Goal: Information Seeking & Learning: Learn about a topic

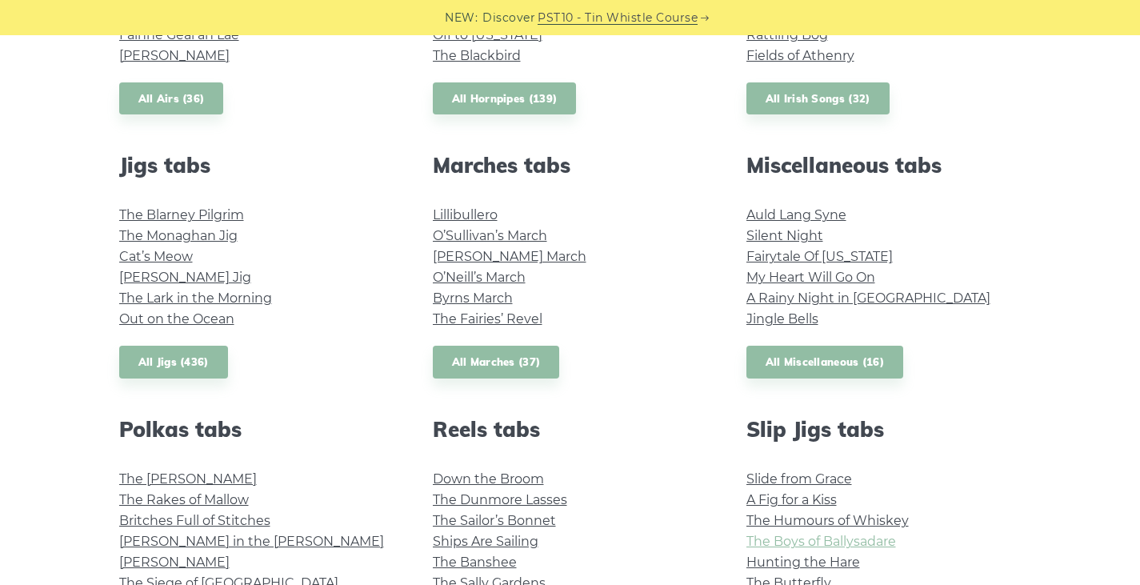
scroll to position [1040, 0]
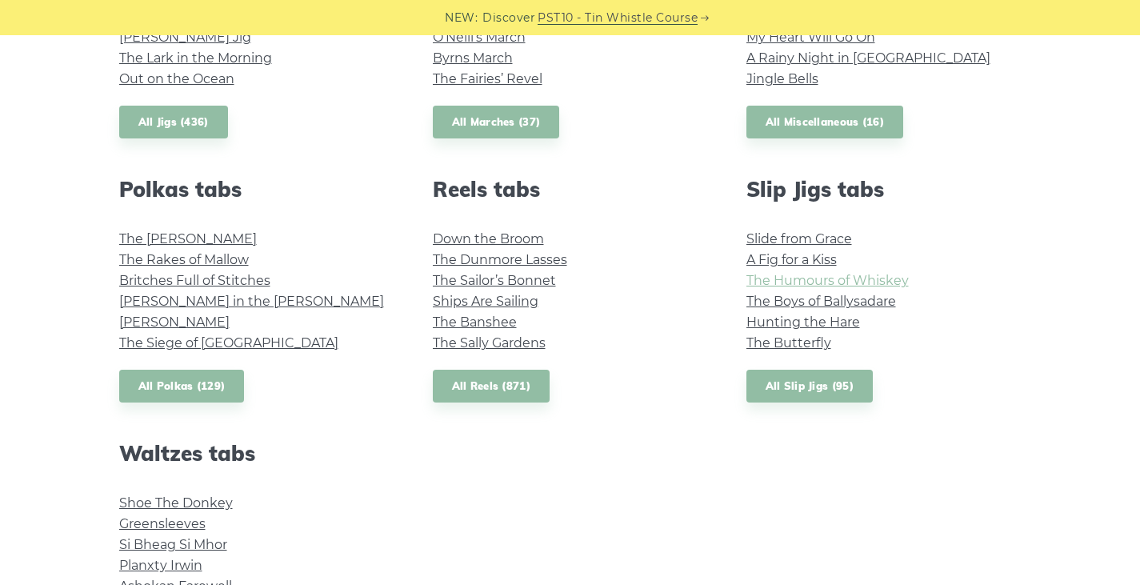
click at [779, 278] on link "The Humours of Whiskey" at bounding box center [828, 280] width 162 height 15
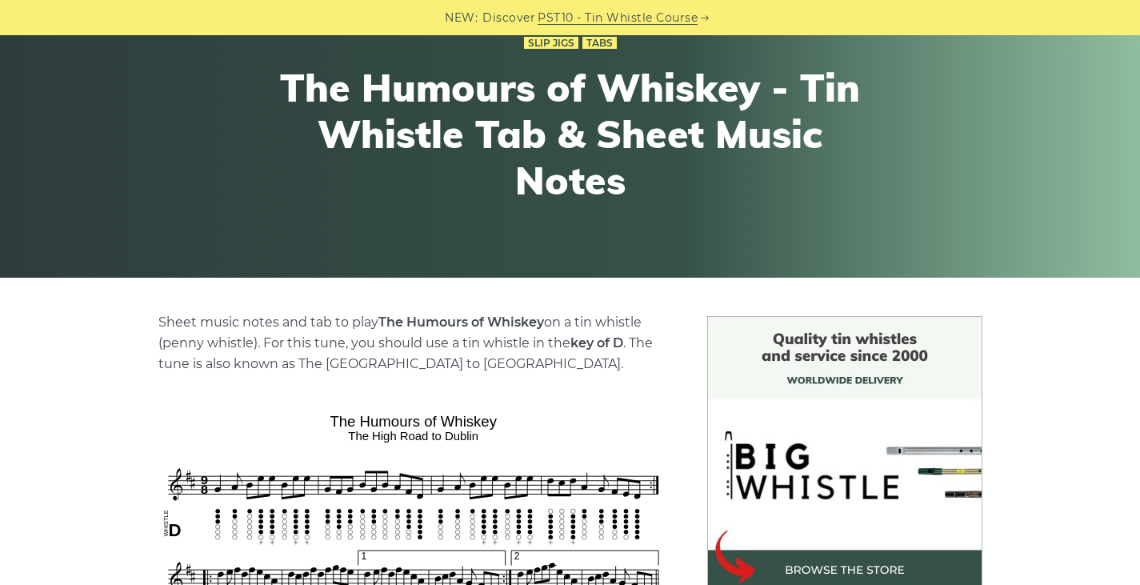
scroll to position [320, 0]
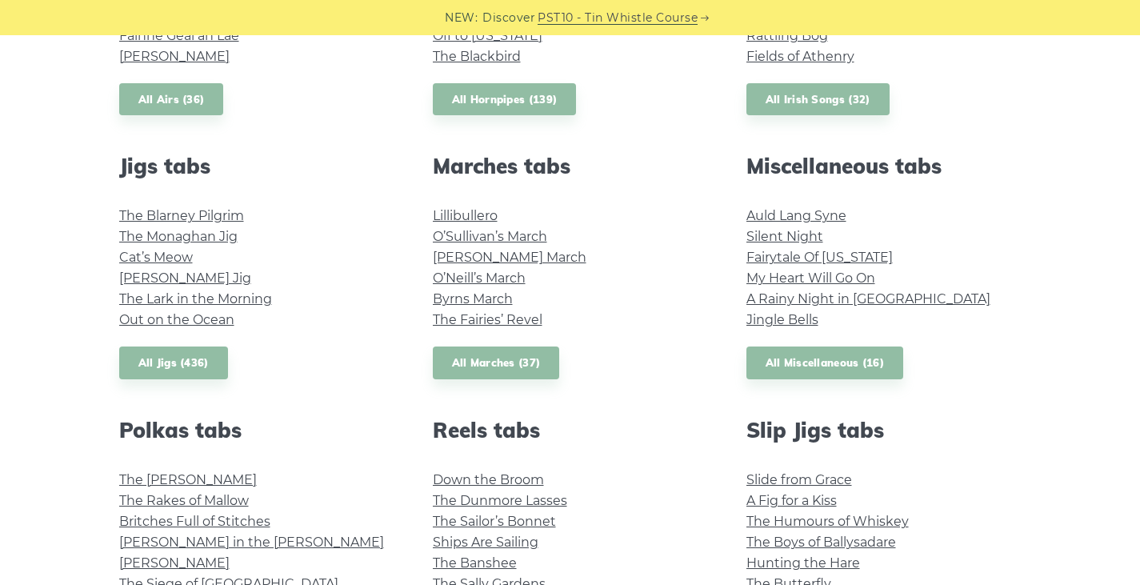
scroll to position [720, 0]
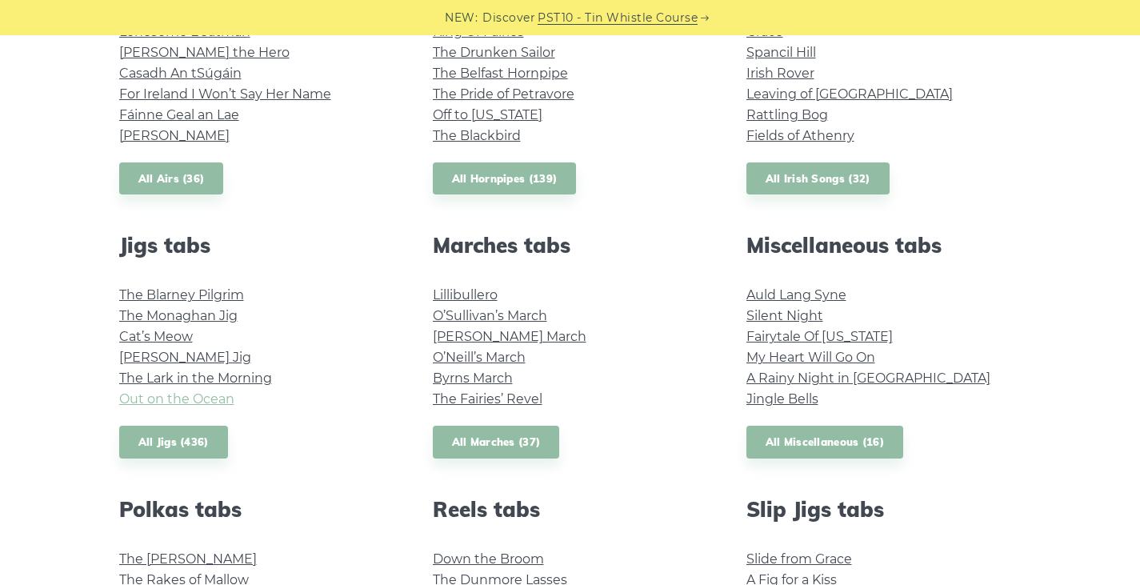
click at [198, 399] on link "Out on the Ocean" at bounding box center [176, 398] width 115 height 15
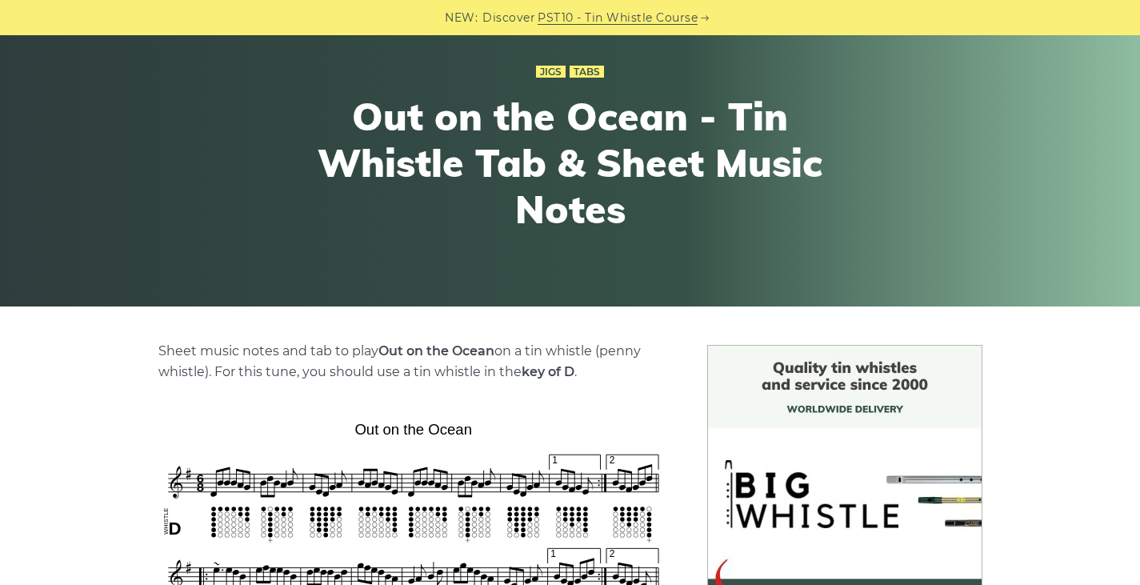
scroll to position [400, 0]
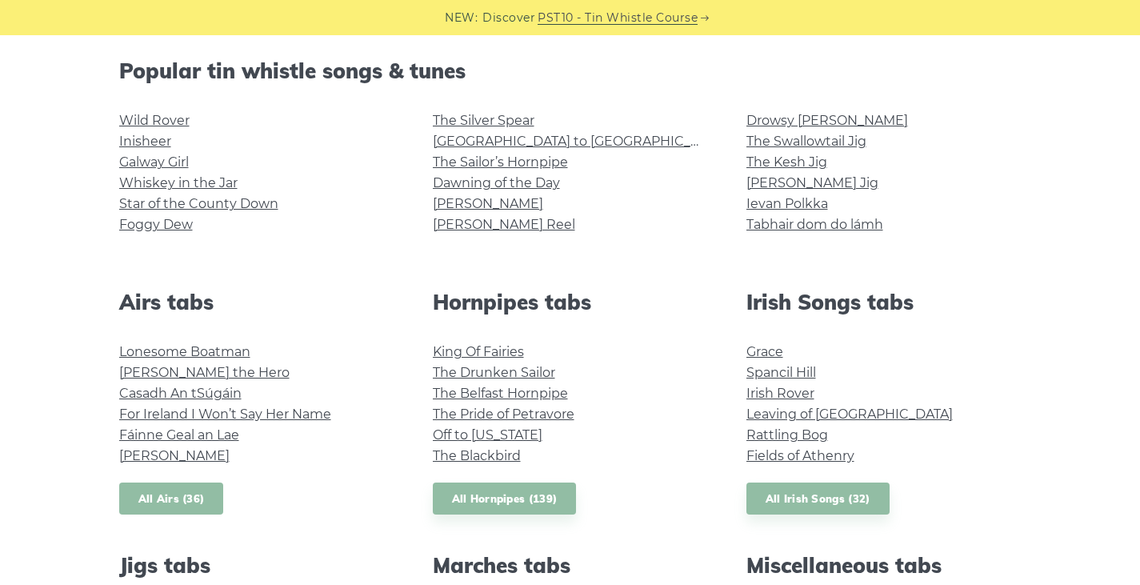
scroll to position [320, 0]
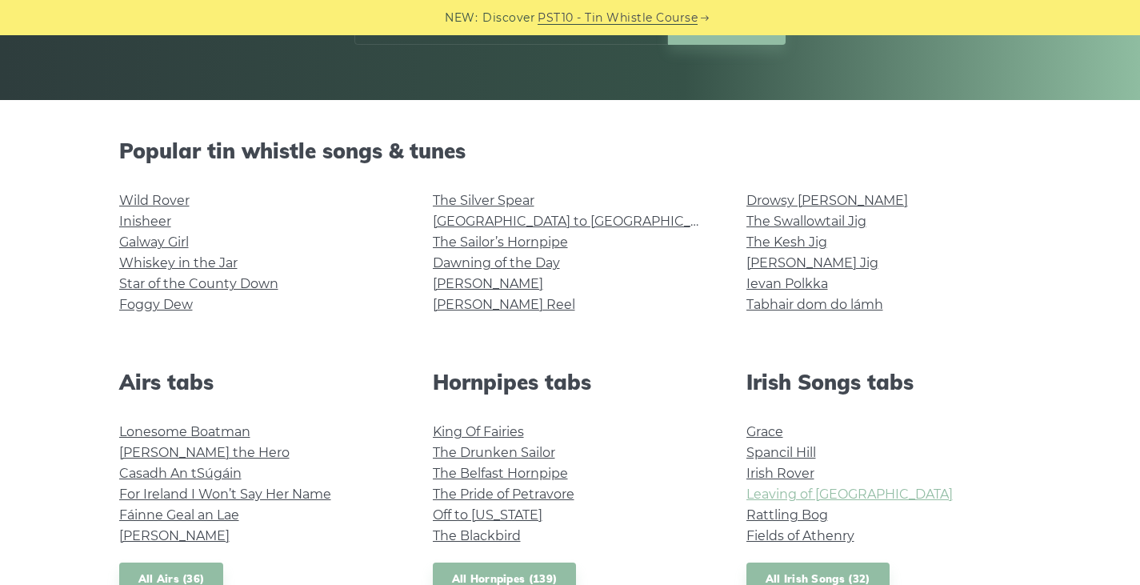
click at [798, 487] on link "Leaving of Liverpool" at bounding box center [850, 494] width 206 height 15
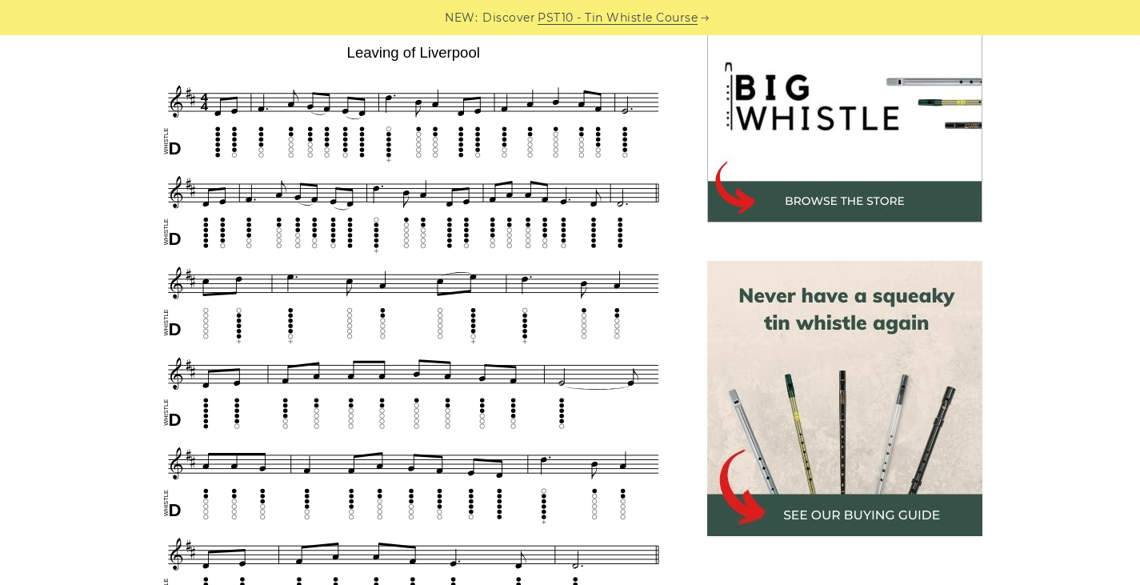
scroll to position [480, 0]
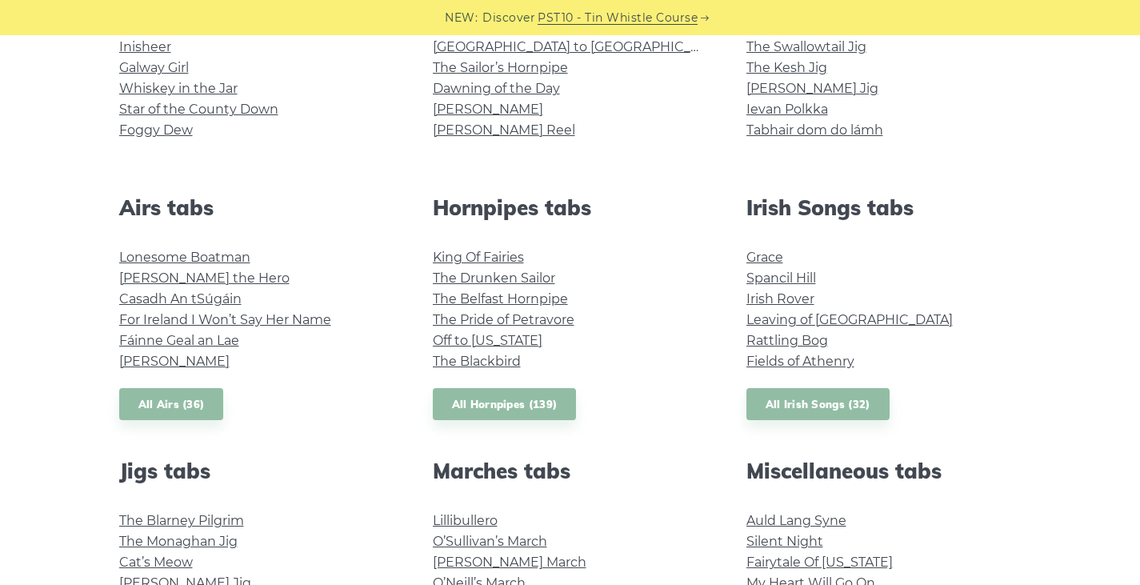
scroll to position [480, 0]
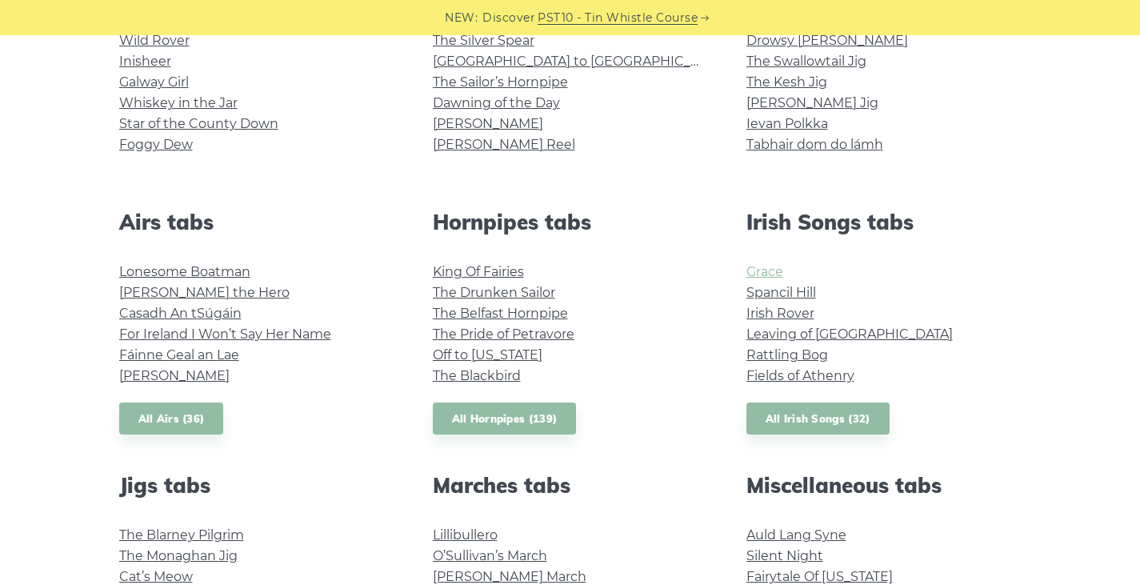
click at [777, 277] on link "Grace" at bounding box center [765, 271] width 37 height 15
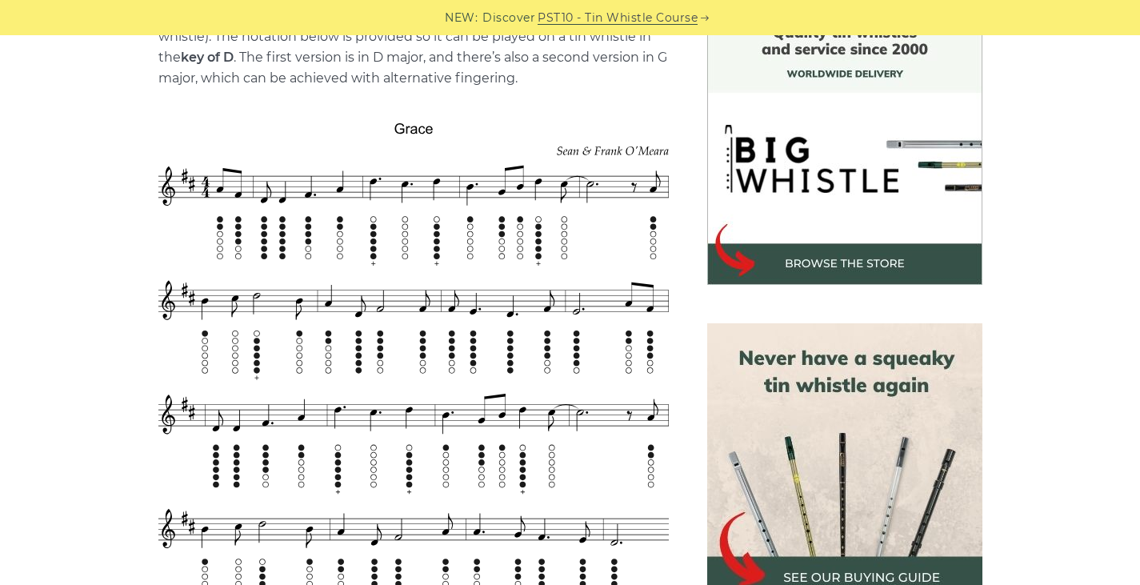
scroll to position [480, 0]
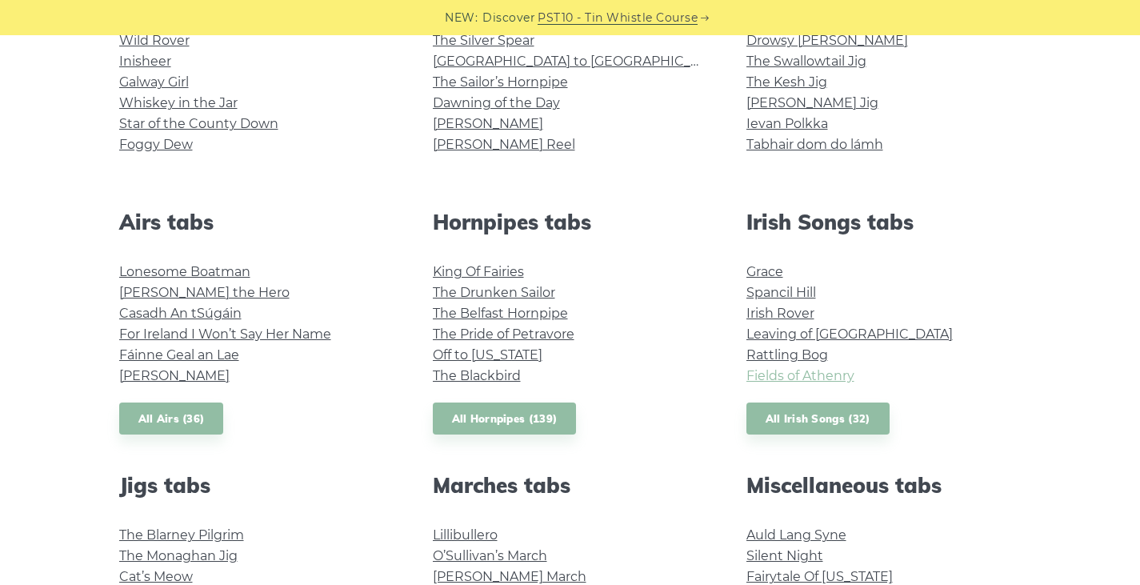
click at [794, 374] on link "Fields of Athenry" at bounding box center [801, 375] width 108 height 15
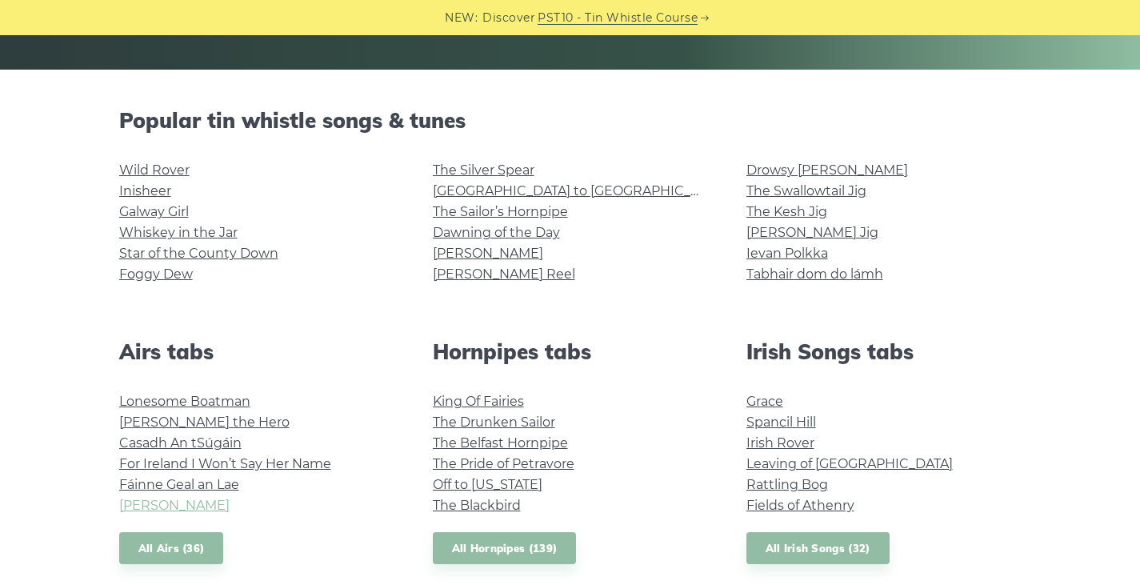
scroll to position [320, 0]
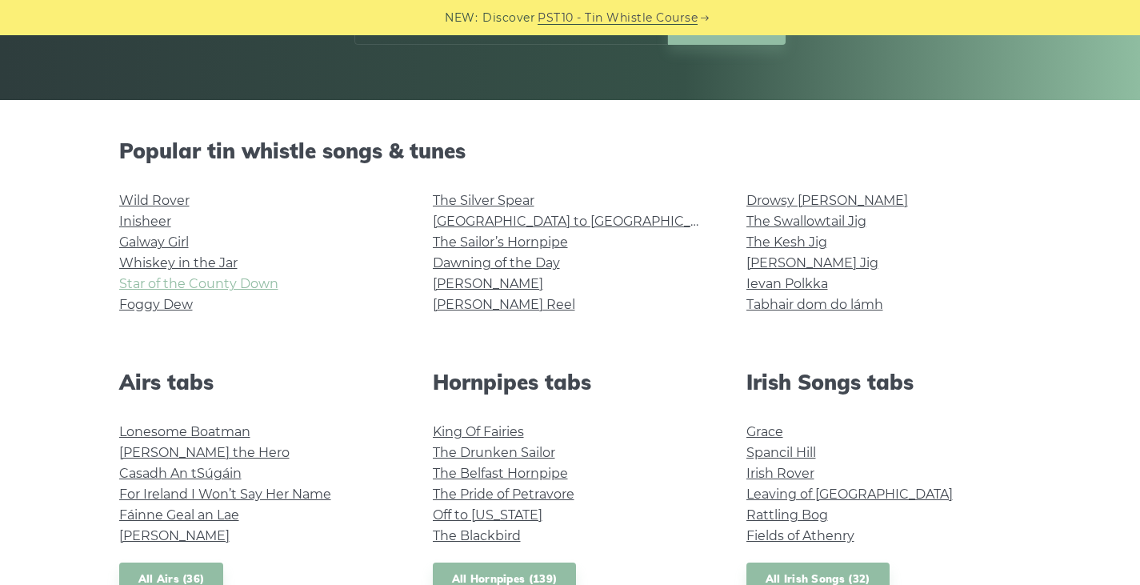
click at [166, 281] on link "Star of the County Down" at bounding box center [198, 283] width 159 height 15
click at [158, 206] on link "Wild Rover" at bounding box center [154, 200] width 70 height 15
click at [784, 262] on link "[PERSON_NAME] Jig" at bounding box center [813, 262] width 132 height 15
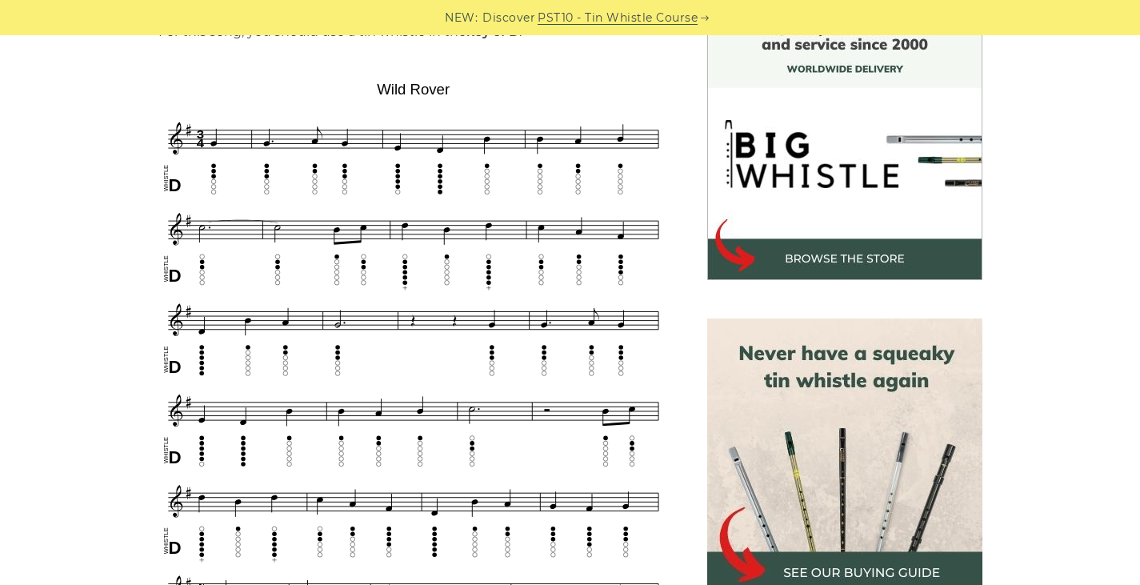
scroll to position [452, 0]
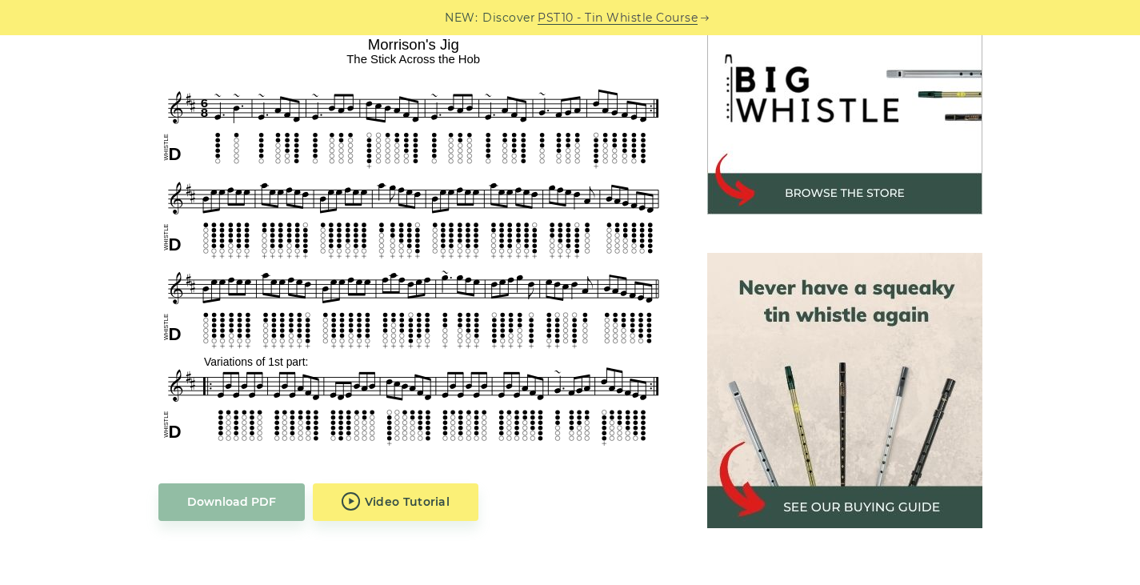
scroll to position [480, 0]
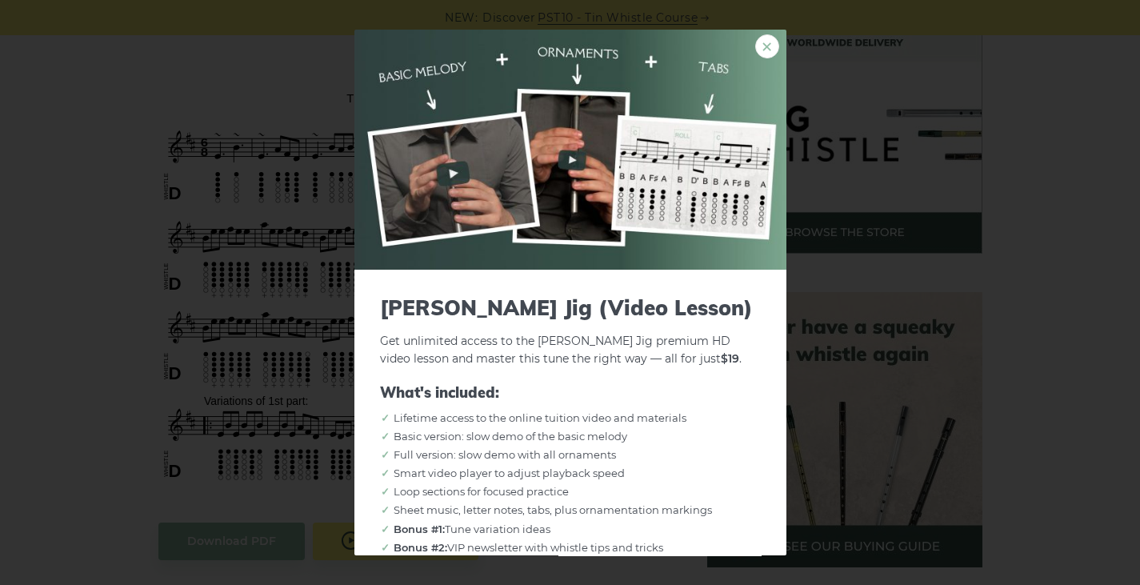
click at [755, 40] on link "×" at bounding box center [767, 46] width 24 height 24
